Goal: Information Seeking & Learning: Find specific fact

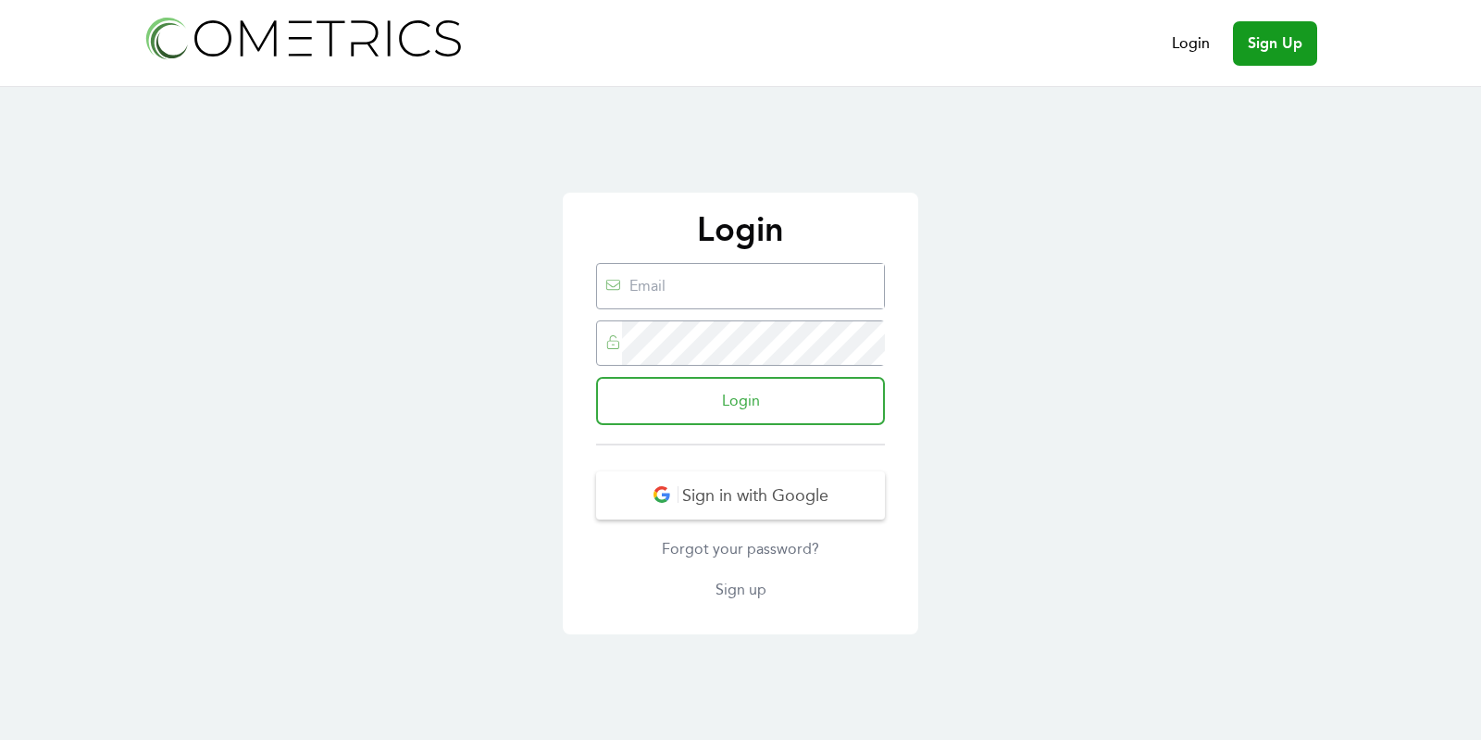
type input "ed@cometrics.io"
click at [693, 409] on input "Login" at bounding box center [740, 401] width 289 height 48
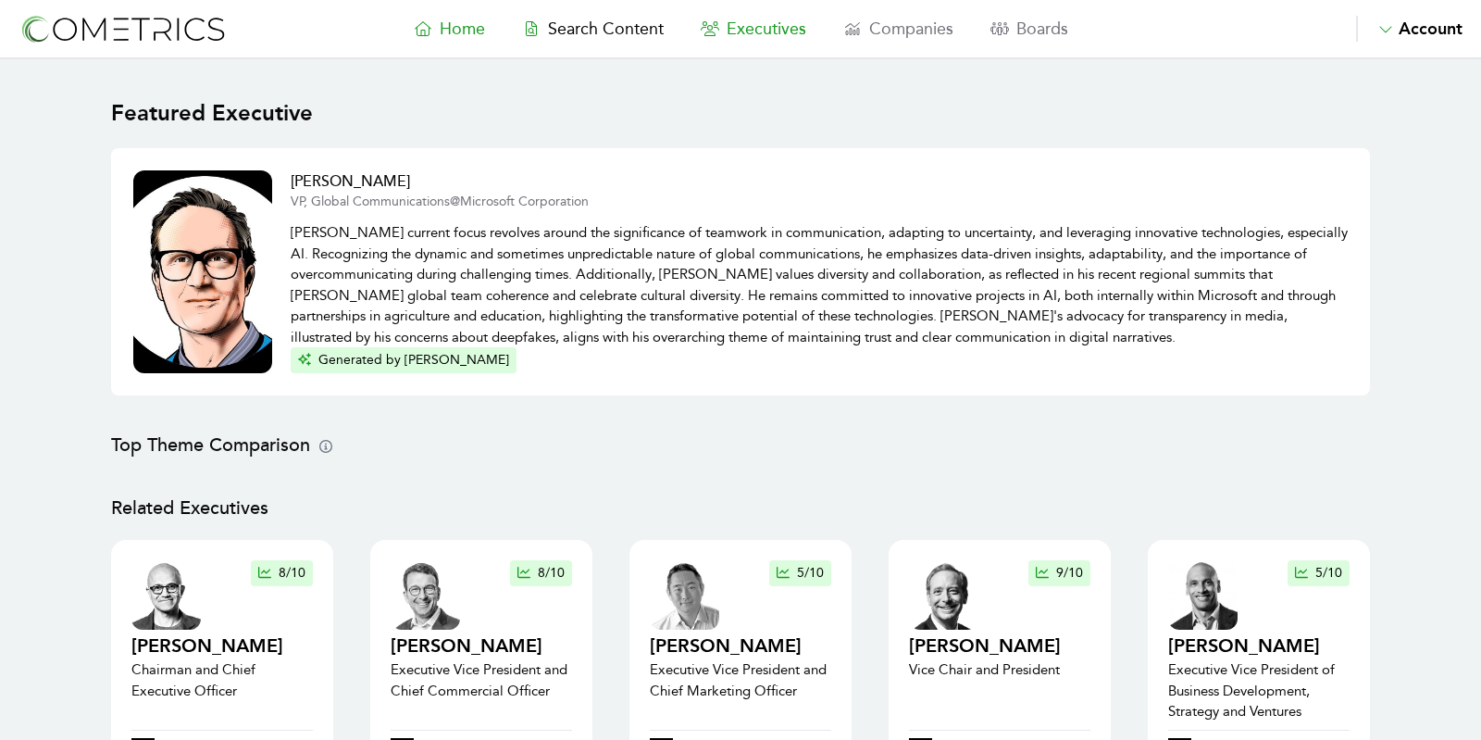
click at [755, 27] on span "Executives" at bounding box center [767, 29] width 80 height 20
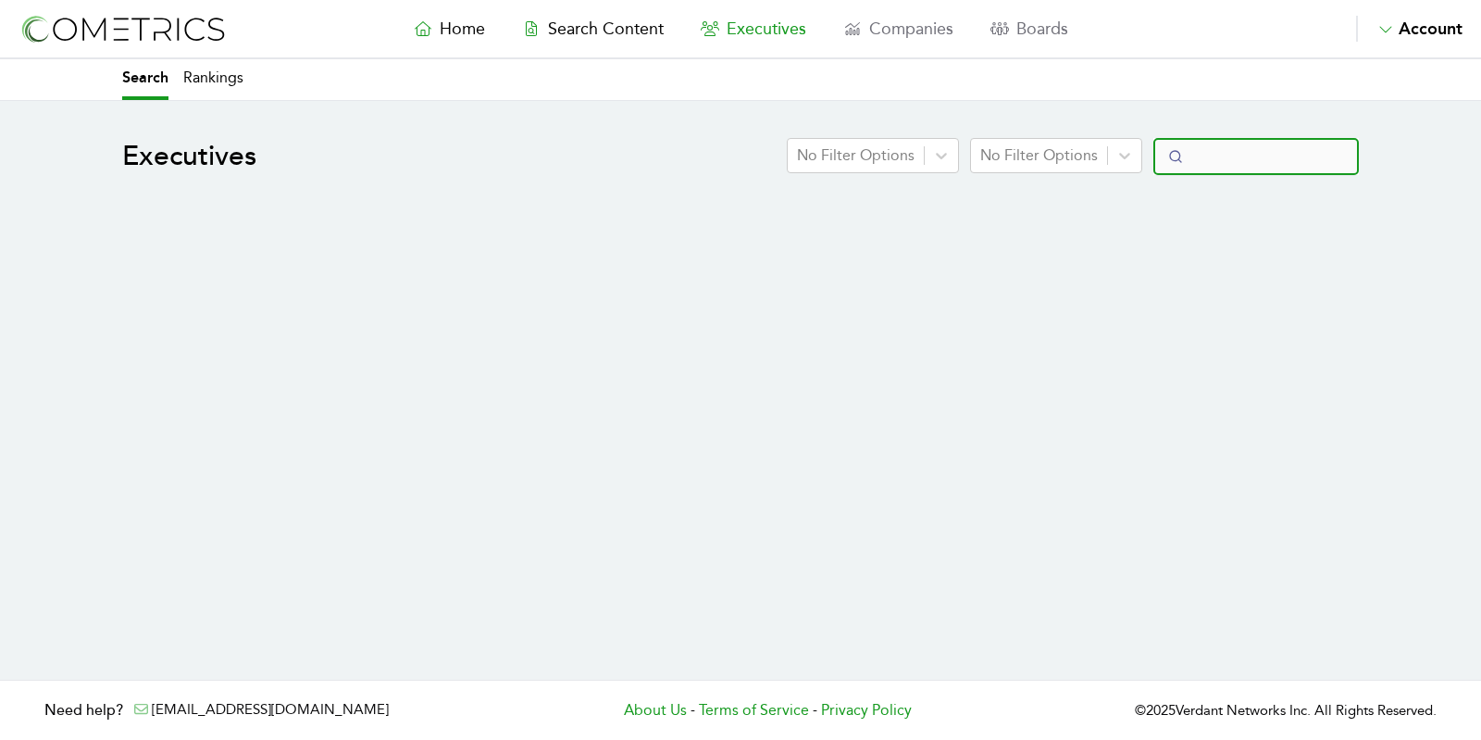
select select "50"
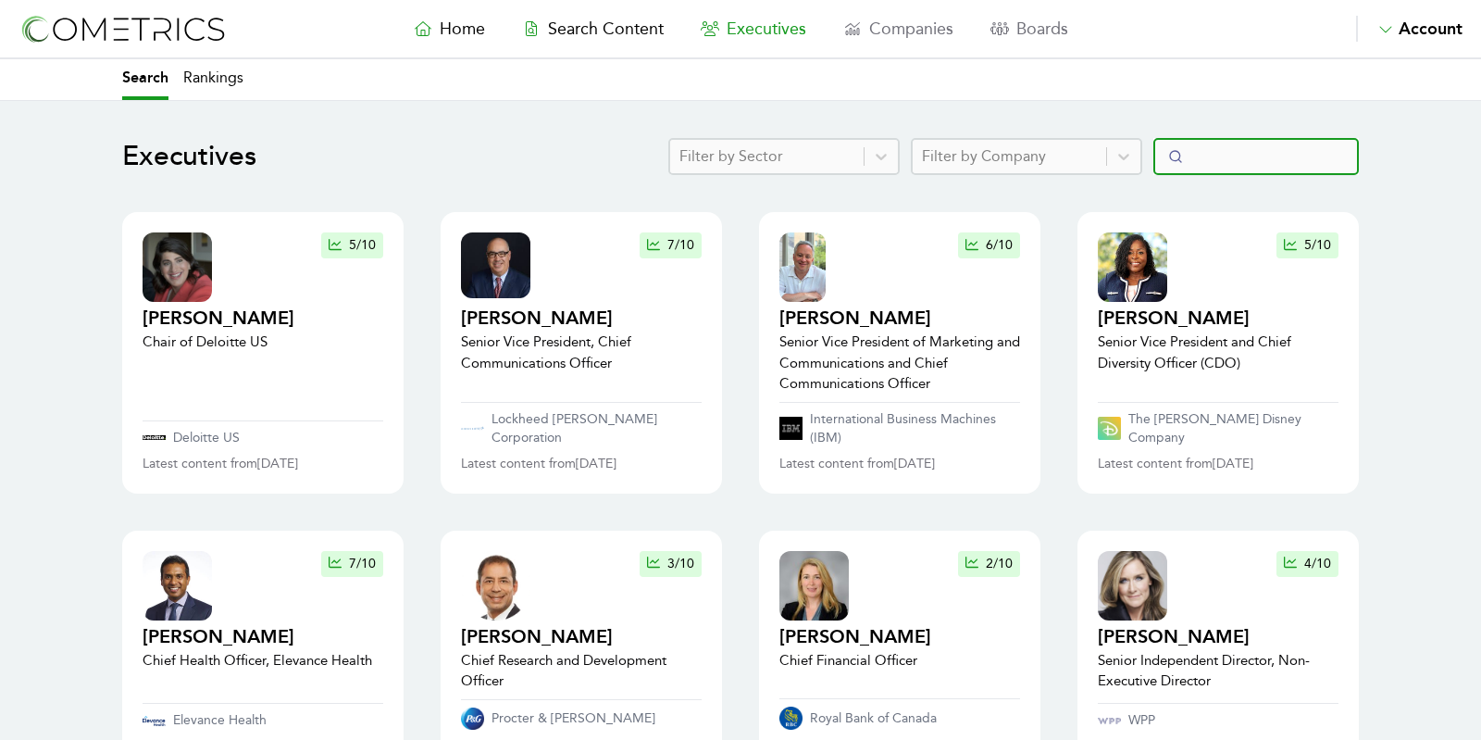
click at [1227, 157] on input "Search" at bounding box center [1257, 156] width 206 height 37
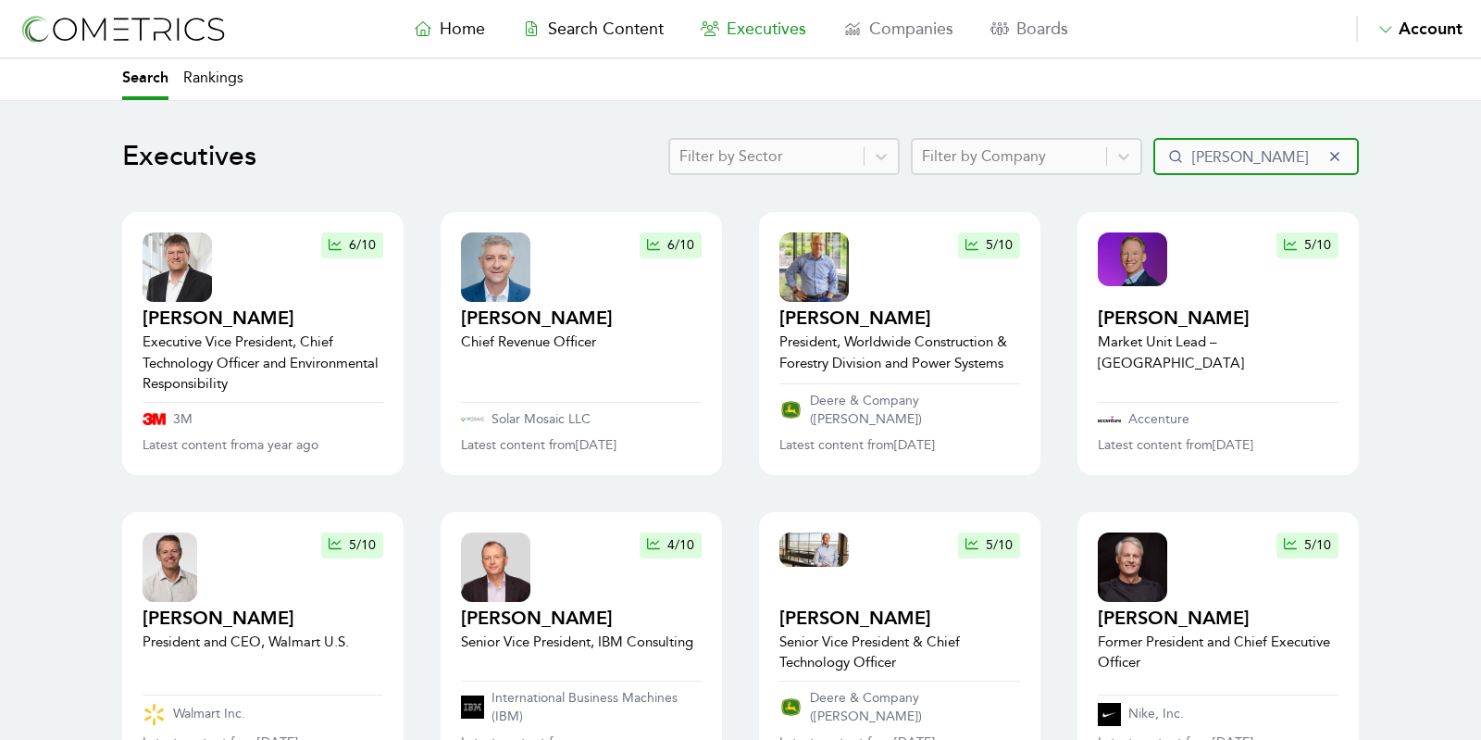
type input "[PERSON_NAME]"
click button "submit" at bounding box center [0, 0] width 0 height 0
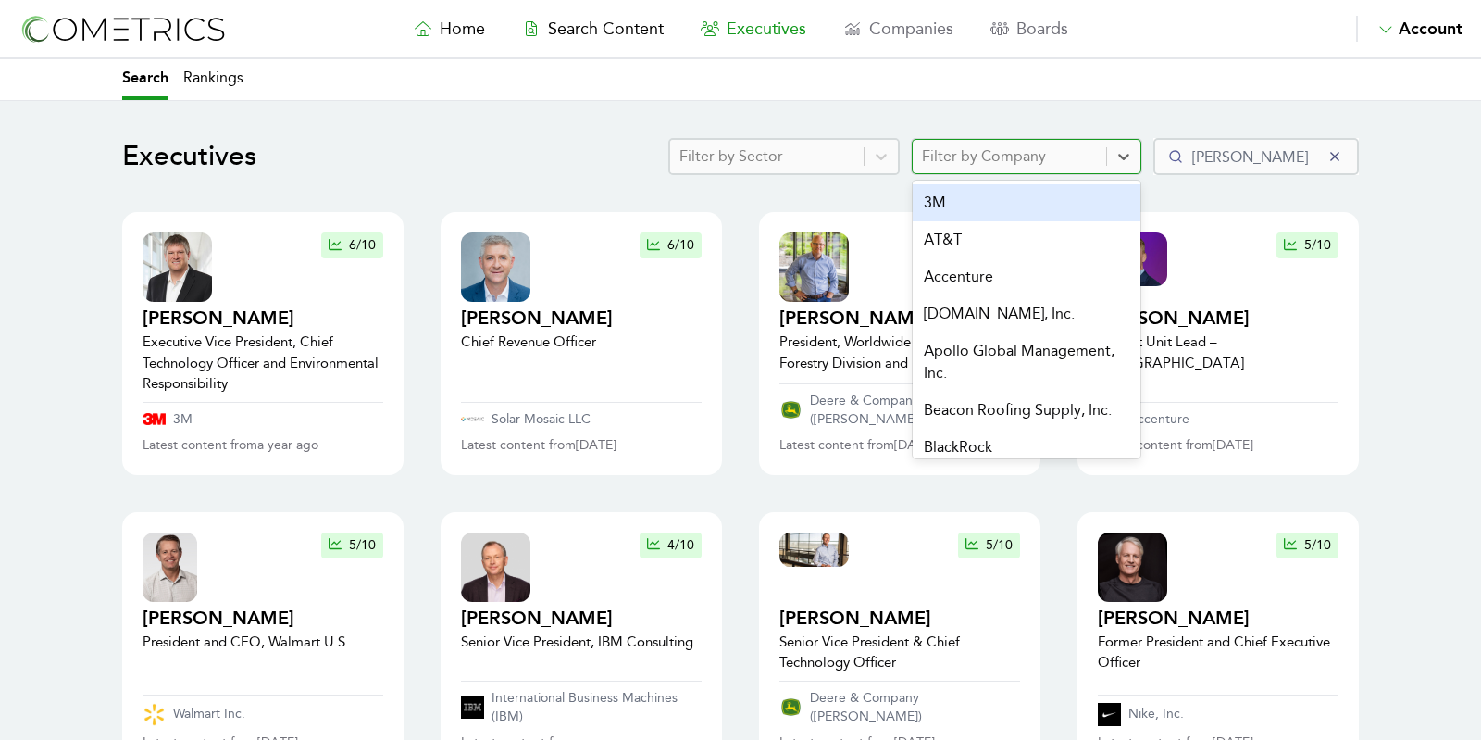
click at [1027, 154] on div at bounding box center [1009, 157] width 175 height 26
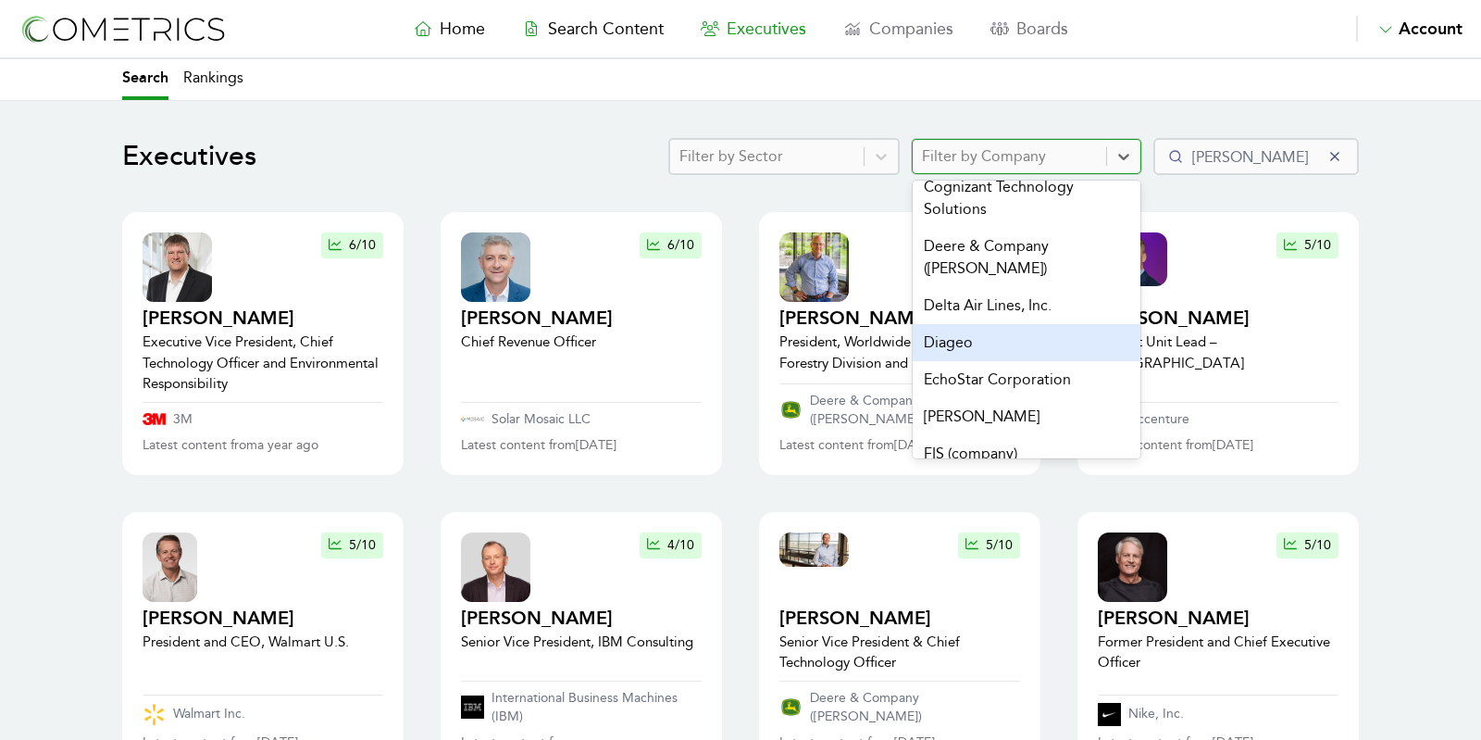
scroll to position [430, 0]
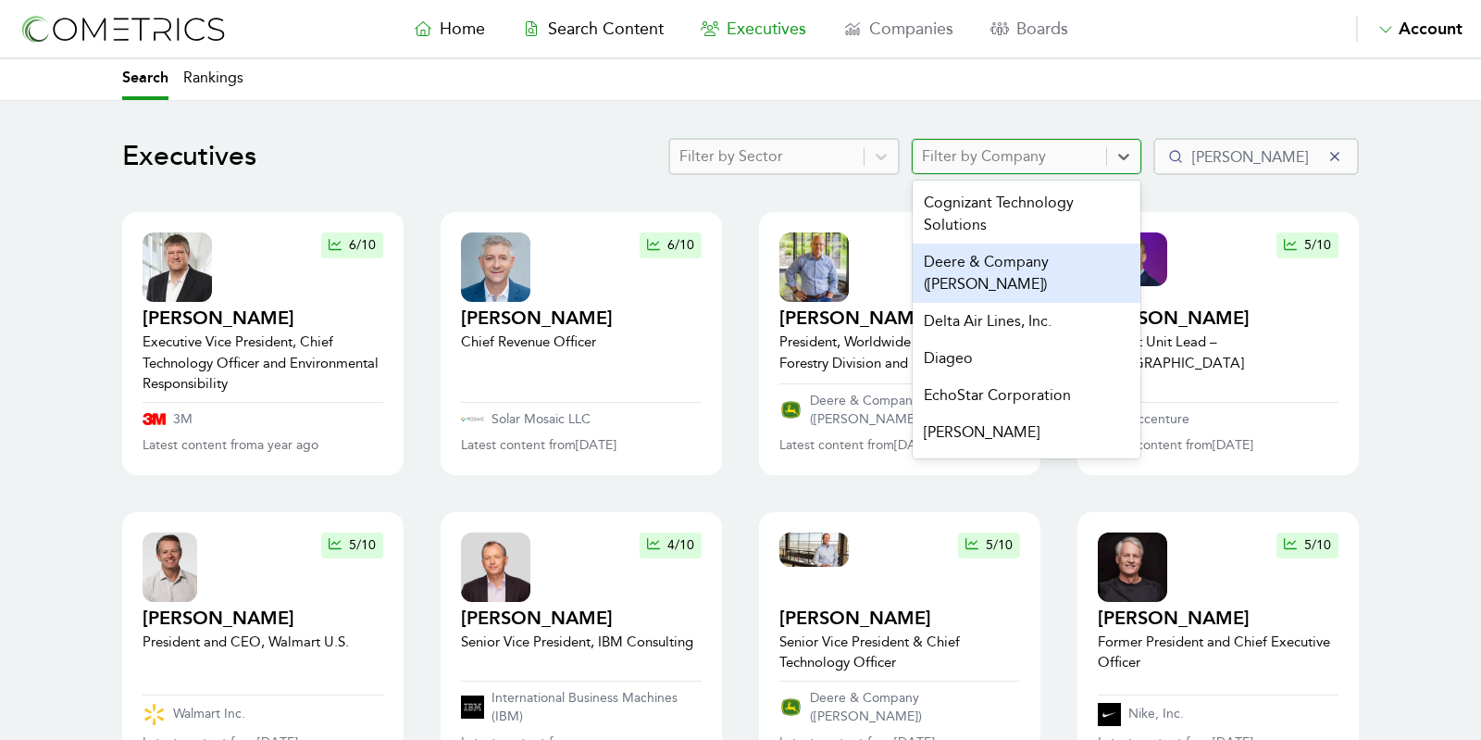
click at [1018, 290] on div "Deere & Company ([PERSON_NAME])" at bounding box center [1027, 272] width 228 height 59
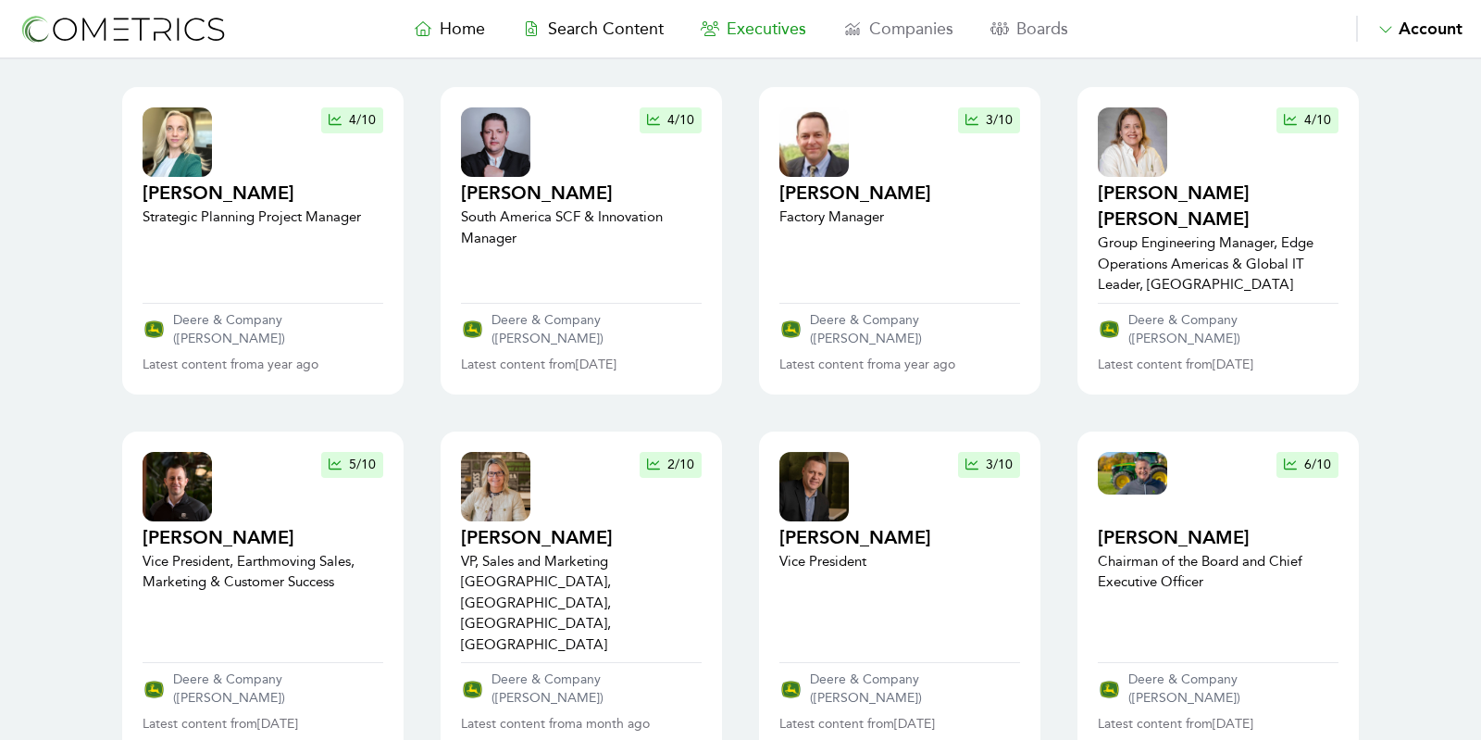
scroll to position [1280, 0]
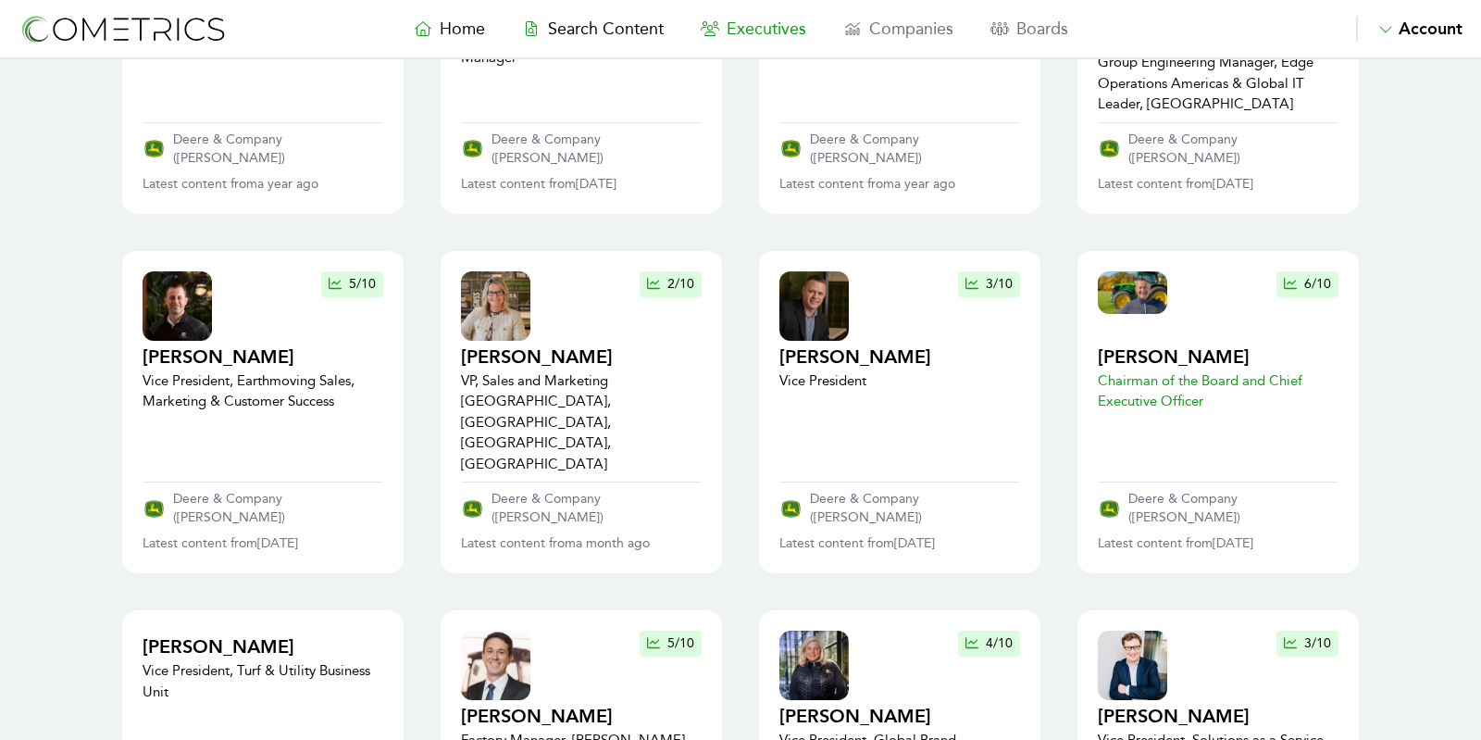
click at [1151, 344] on h2 "[PERSON_NAME]" at bounding box center [1218, 357] width 241 height 26
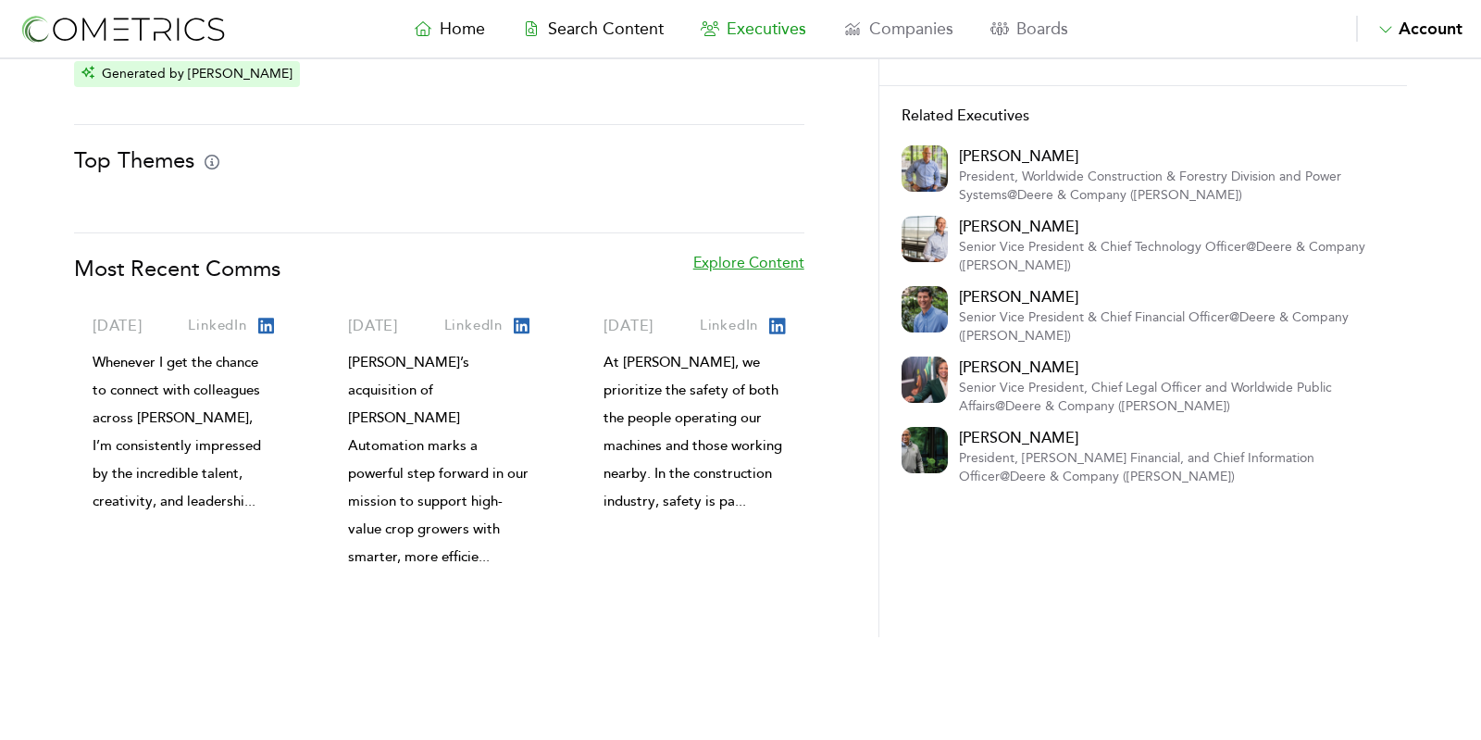
scroll to position [268, 0]
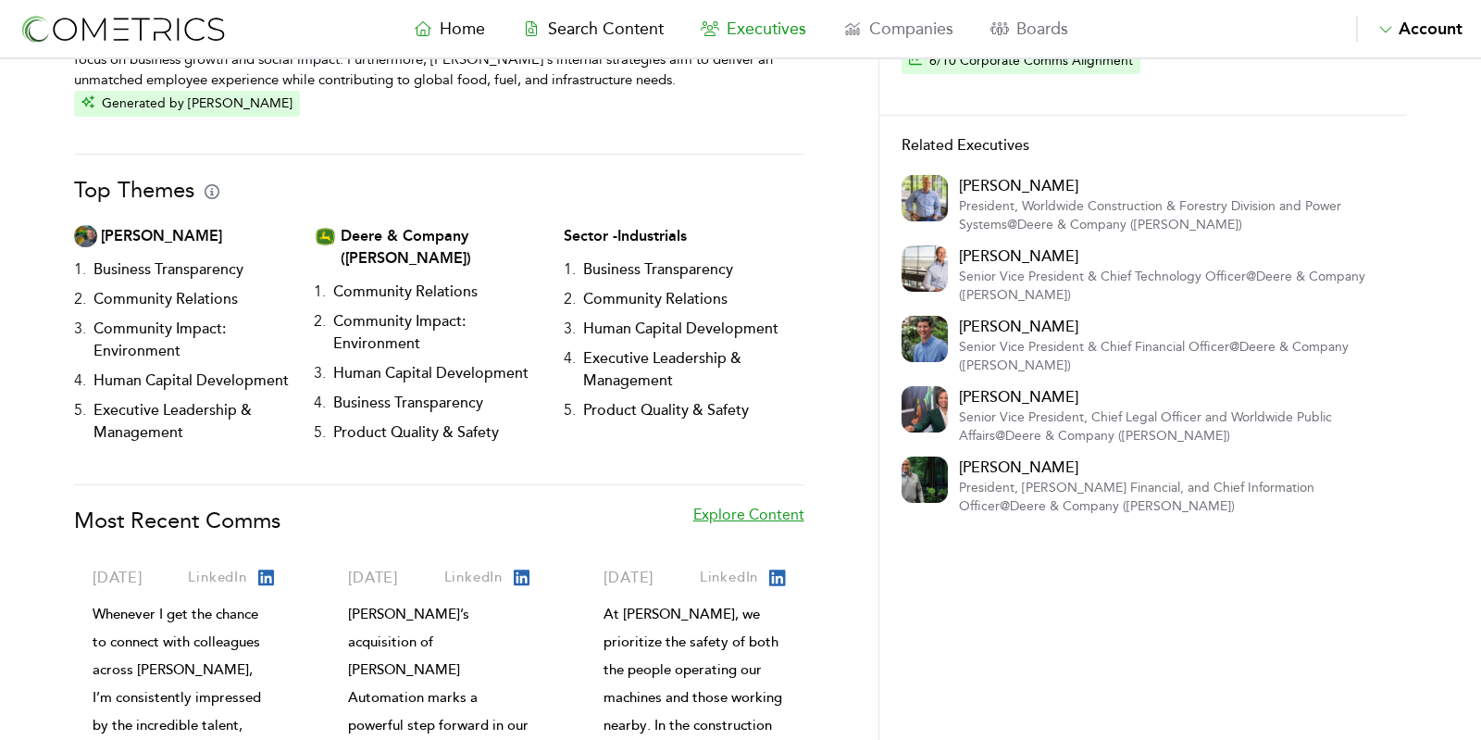
click at [743, 504] on link "Explore Content" at bounding box center [748, 530] width 111 height 52
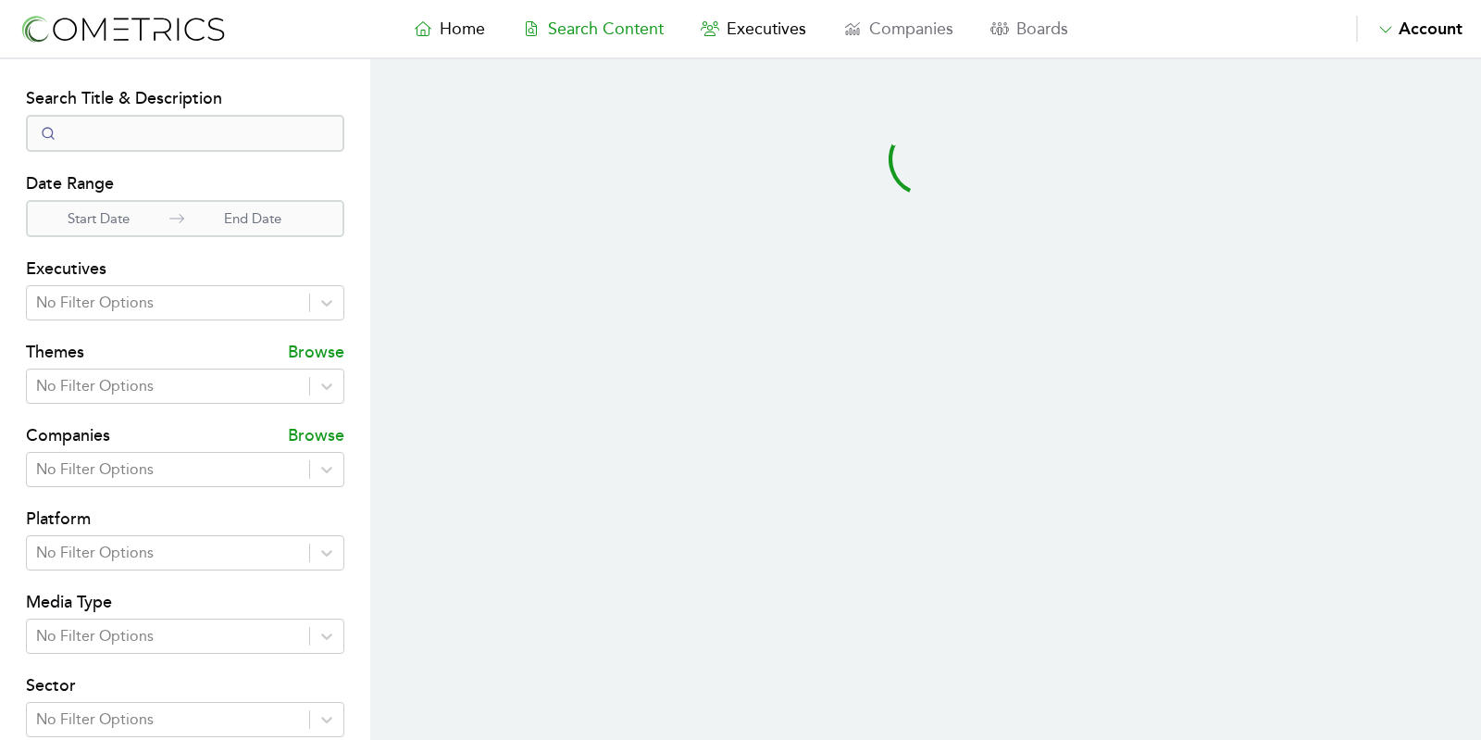
select select "50"
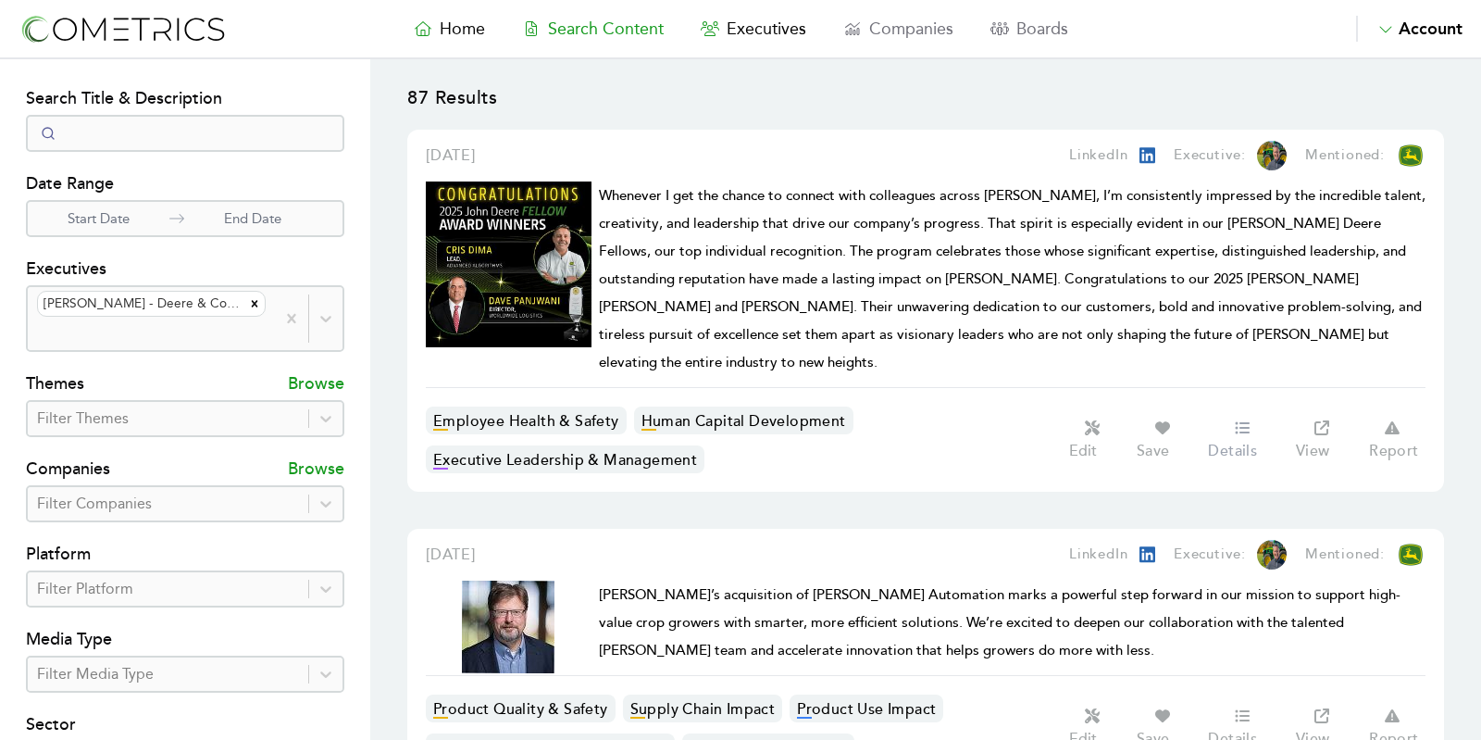
click at [1248, 418] on div "Details" at bounding box center [1242, 440] width 87 height 44
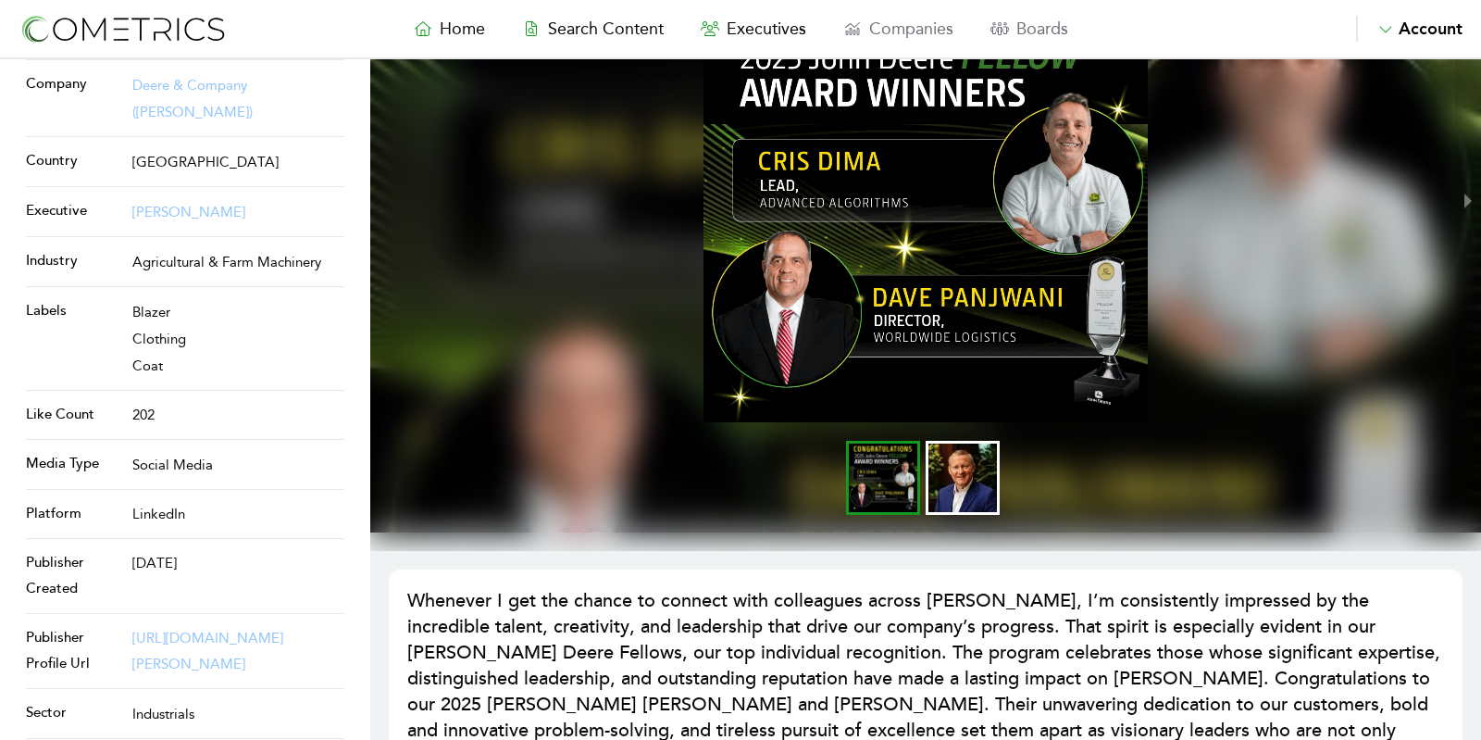
scroll to position [99, 0]
